Goal: Information Seeking & Learning: Learn about a topic

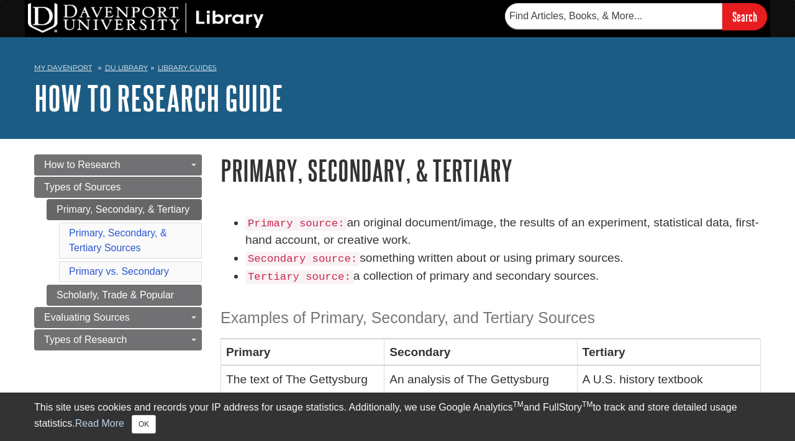
scroll to position [22, 0]
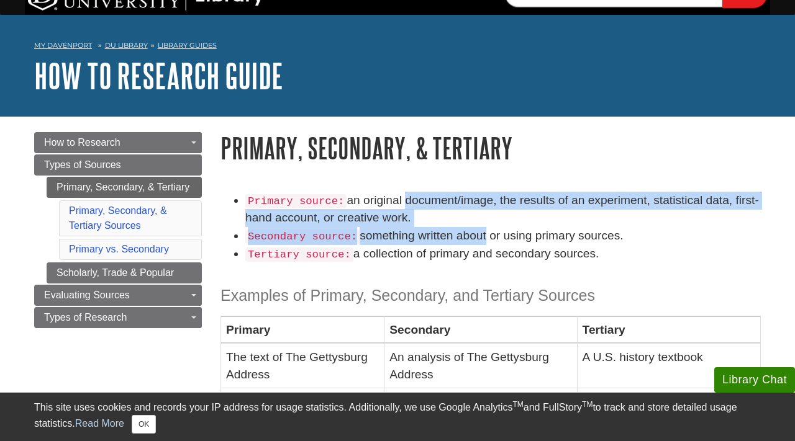
drag, startPoint x: 405, startPoint y: 199, endPoint x: 487, endPoint y: 225, distance: 86.0
click at [487, 228] on ul "Primary source: an original document/image, the results of an experiment, stati…" at bounding box center [490, 228] width 540 height 72
click at [487, 225] on li "Primary source: an original document/image, the results of an experiment, stati…" at bounding box center [502, 210] width 515 height 36
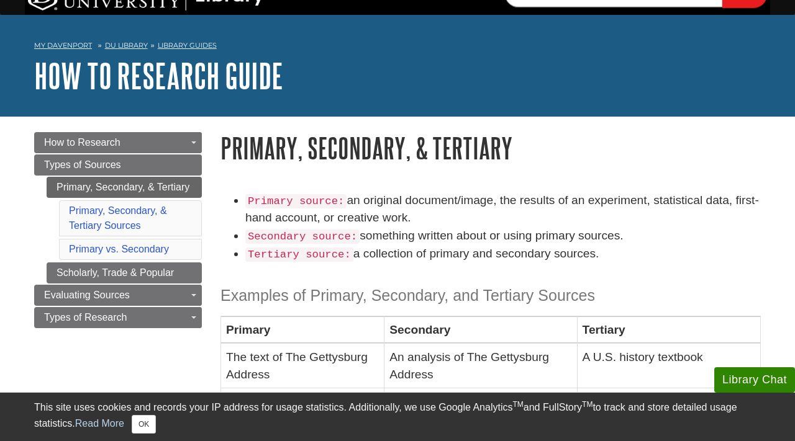
click at [487, 225] on li "Primary source: an original document/image, the results of an experiment, stati…" at bounding box center [502, 210] width 515 height 36
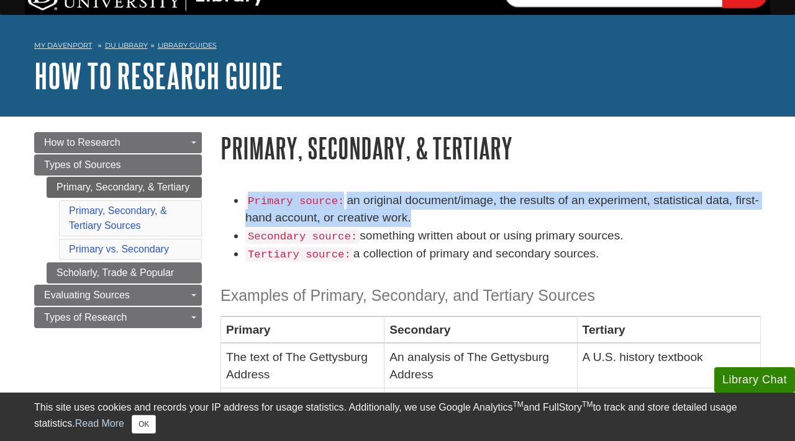
click at [487, 225] on li "Primary source: an original document/image, the results of an experiment, stati…" at bounding box center [502, 210] width 515 height 36
